Goal: Transaction & Acquisition: Purchase product/service

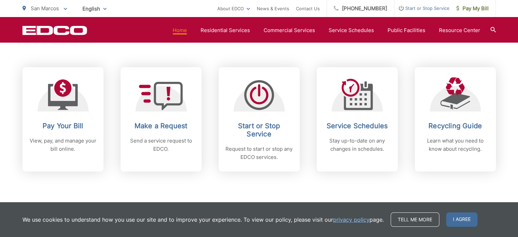
scroll to position [307, 0]
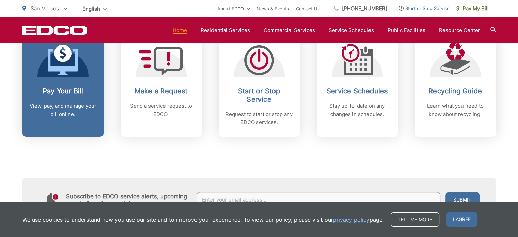
click at [37, 90] on h2 "Pay Your Bill" at bounding box center [62, 91] width 67 height 8
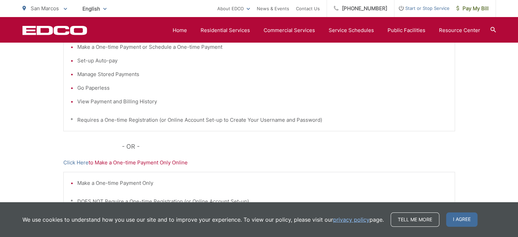
scroll to position [239, 0]
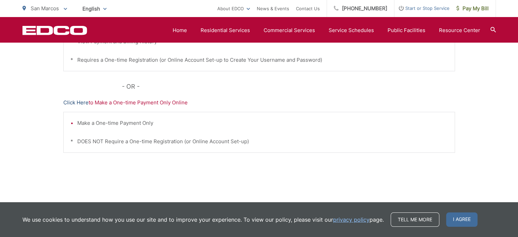
click at [83, 103] on link "Click Here" at bounding box center [75, 102] width 25 height 8
click at [480, 129] on div "Pay Your Bill Click Here to View, Pay, and Manage Your Bill Online Make a One-t…" at bounding box center [259, 51] width 518 height 306
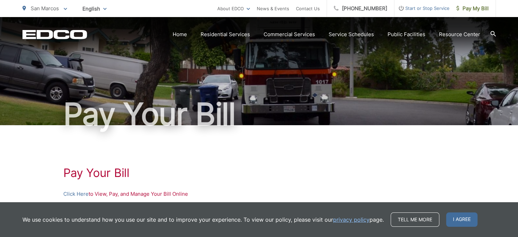
scroll to position [0, 0]
